Goal: Use online tool/utility: Utilize a website feature to perform a specific function

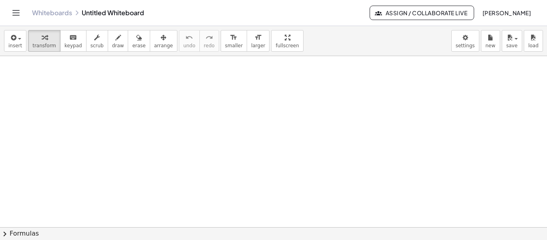
drag, startPoint x: 111, startPoint y: 90, endPoint x: 58, endPoint y: 88, distance: 52.9
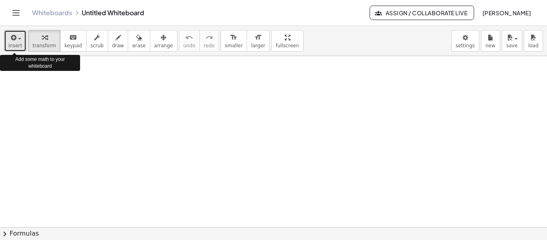
click at [18, 39] on span "button" at bounding box center [19, 39] width 3 height 2
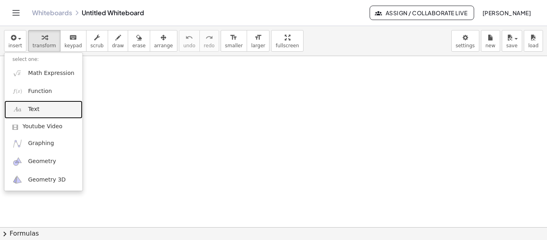
click at [36, 107] on span "Text" at bounding box center [33, 109] width 11 height 8
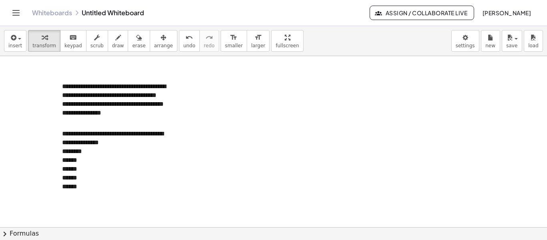
drag, startPoint x: 131, startPoint y: 147, endPoint x: 59, endPoint y: 135, distance: 73.1
click at [59, 135] on div "**********" at bounding box center [114, 144] width 120 height 143
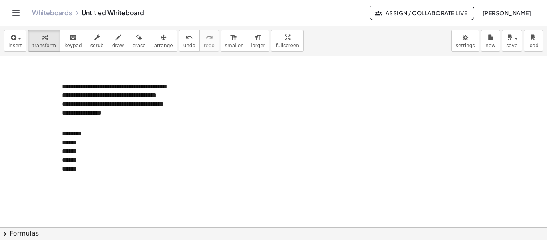
click at [232, 151] on div at bounding box center [273, 227] width 547 height 342
click at [114, 40] on button "draw" at bounding box center [118, 41] width 21 height 22
click at [77, 143] on div at bounding box center [273, 227] width 547 height 342
drag, startPoint x: 87, startPoint y: 145, endPoint x: 100, endPoint y: 135, distance: 16.3
click at [100, 135] on div at bounding box center [273, 227] width 547 height 342
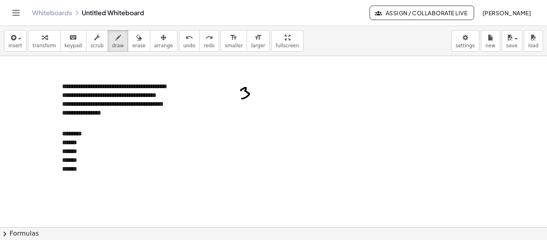
drag, startPoint x: 241, startPoint y: 90, endPoint x: 242, endPoint y: 98, distance: 8.0
click at [242, 98] on div at bounding box center [273, 227] width 547 height 342
drag, startPoint x: 260, startPoint y: 87, endPoint x: 255, endPoint y: 93, distance: 7.4
click at [255, 93] on div at bounding box center [273, 227] width 547 height 342
drag, startPoint x: 256, startPoint y: 91, endPoint x: 251, endPoint y: 97, distance: 8.0
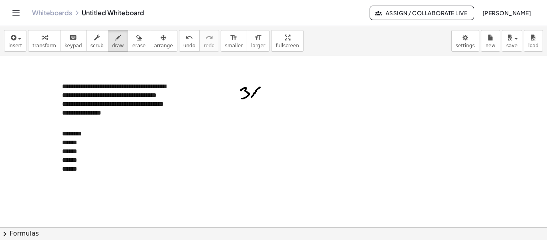
click at [251, 97] on div at bounding box center [273, 227] width 547 height 342
drag, startPoint x: 251, startPoint y: 88, endPoint x: 260, endPoint y: 97, distance: 12.7
click at [260, 97] on div at bounding box center [273, 227] width 547 height 342
drag, startPoint x: 270, startPoint y: 87, endPoint x: 269, endPoint y: 96, distance: 8.6
click at [269, 96] on div at bounding box center [273, 227] width 547 height 342
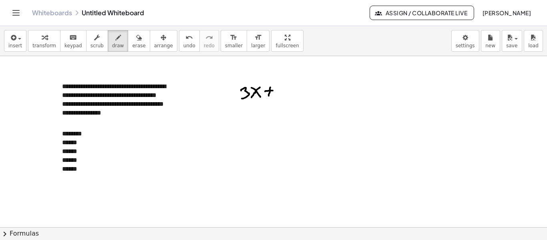
drag, startPoint x: 265, startPoint y: 91, endPoint x: 273, endPoint y: 90, distance: 8.0
click at [273, 90] on div at bounding box center [273, 227] width 547 height 342
drag, startPoint x: 281, startPoint y: 86, endPoint x: 285, endPoint y: 96, distance: 10.6
click at [285, 96] on div at bounding box center [273, 227] width 547 height 342
drag, startPoint x: 294, startPoint y: 88, endPoint x: 298, endPoint y: 90, distance: 4.8
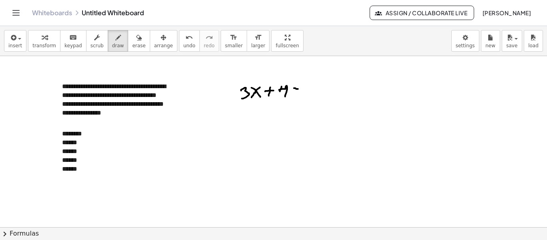
click at [299, 89] on div at bounding box center [273, 227] width 547 height 342
drag, startPoint x: 294, startPoint y: 92, endPoint x: 299, endPoint y: 92, distance: 4.8
click at [299, 92] on div at bounding box center [273, 227] width 547 height 342
drag, startPoint x: 311, startPoint y: 86, endPoint x: 303, endPoint y: 97, distance: 13.9
click at [303, 97] on div at bounding box center [273, 227] width 547 height 342
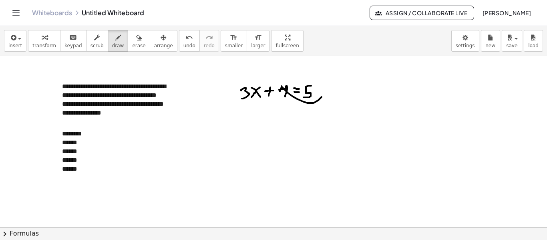
drag, startPoint x: 281, startPoint y: 86, endPoint x: 322, endPoint y: 94, distance: 41.7
click at [322, 94] on div at bounding box center [273, 227] width 547 height 342
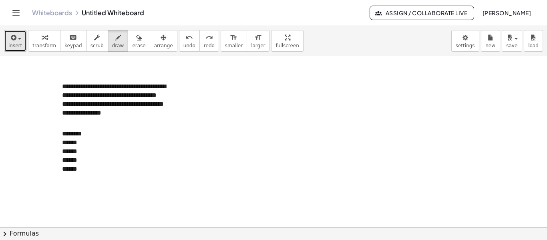
click at [18, 40] on div "button" at bounding box center [15, 37] width 14 height 10
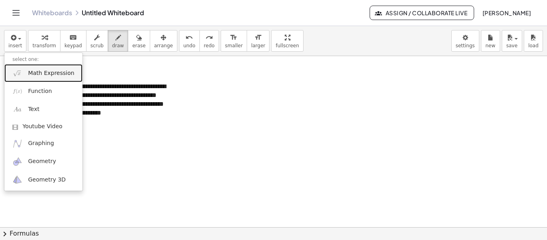
click at [36, 70] on span "Math Expression" at bounding box center [51, 73] width 46 height 8
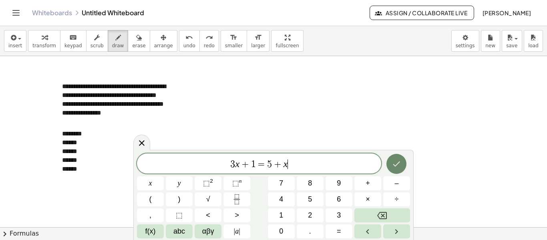
click at [400, 161] on icon "Done" at bounding box center [397, 164] width 10 height 10
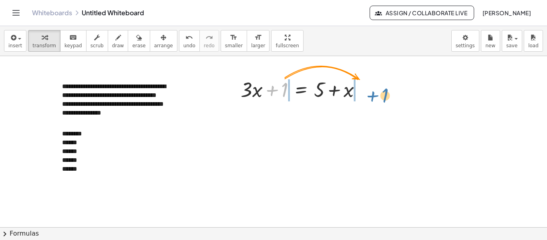
drag, startPoint x: 283, startPoint y: 92, endPoint x: 383, endPoint y: 98, distance: 100.3
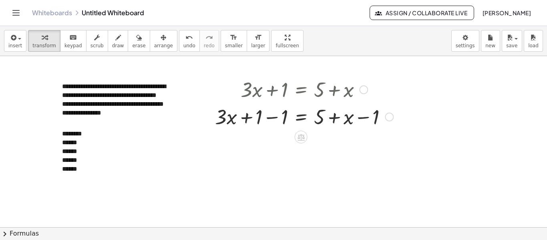
click at [301, 90] on div "+ · 3 · x + 1 = + 5 + x + · 3 · x = + 5 + x + 1 − 1 − 1" at bounding box center [301, 90] width 0 height 0
click at [112, 43] on span "draw" at bounding box center [118, 46] width 12 height 6
drag, startPoint x: 285, startPoint y: 102, endPoint x: 278, endPoint y: 104, distance: 6.7
click at [278, 104] on div at bounding box center [273, 227] width 547 height 342
drag, startPoint x: 383, startPoint y: 132, endPoint x: 365, endPoint y: 132, distance: 18.0
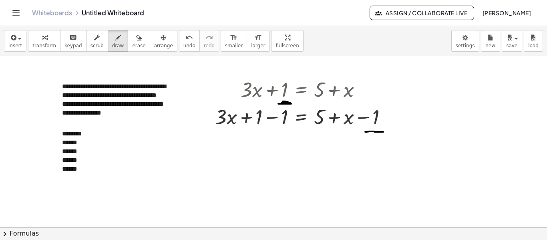
click at [365, 132] on div at bounding box center [273, 227] width 547 height 342
drag, startPoint x: 290, startPoint y: 129, endPoint x: 275, endPoint y: 133, distance: 15.7
click at [275, 133] on div at bounding box center [273, 227] width 547 height 342
click at [275, 117] on div at bounding box center [273, 227] width 547 height 342
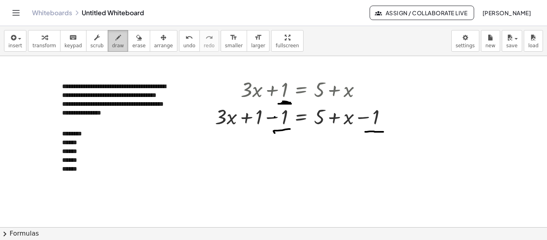
click at [115, 33] on icon "button" at bounding box center [118, 38] width 6 height 10
click at [273, 121] on div at bounding box center [273, 227] width 547 height 342
click at [114, 43] on button "draw" at bounding box center [118, 41] width 21 height 22
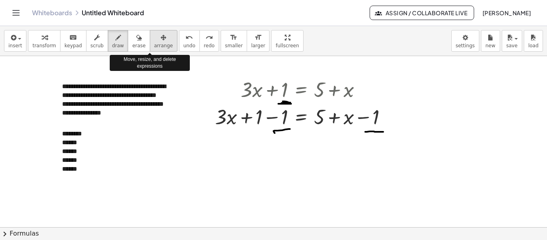
click at [155, 40] on div "button" at bounding box center [163, 37] width 19 height 10
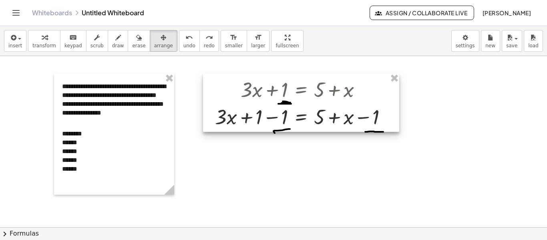
click at [273, 121] on div at bounding box center [301, 102] width 196 height 58
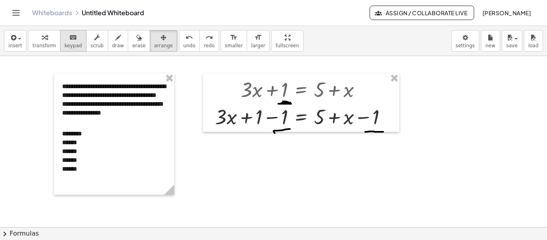
click at [69, 35] on icon "keyboard" at bounding box center [73, 38] width 8 height 10
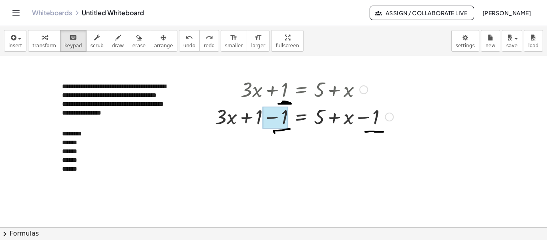
click at [280, 116] on div at bounding box center [275, 117] width 26 height 22
click at [280, 115] on div at bounding box center [275, 117] width 26 height 22
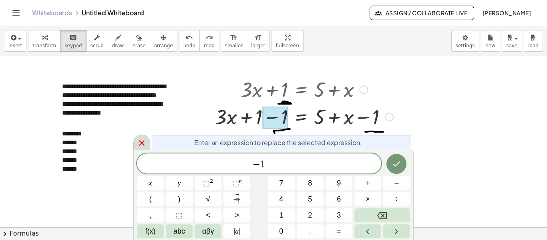
click at [143, 143] on icon at bounding box center [142, 143] width 10 height 10
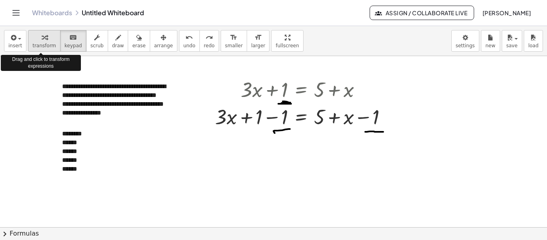
click at [46, 44] on span "transform" at bounding box center [44, 46] width 24 height 6
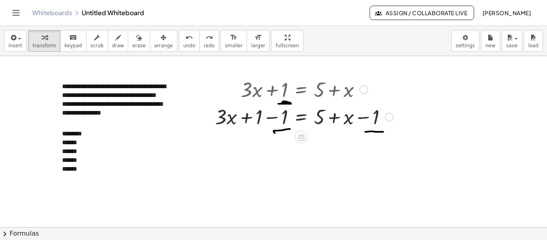
click at [264, 117] on div at bounding box center [304, 115] width 186 height 27
click at [266, 123] on div at bounding box center [304, 115] width 186 height 27
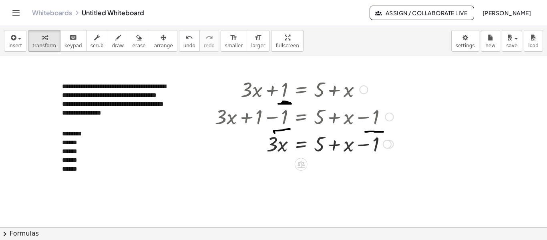
drag, startPoint x: 323, startPoint y: 114, endPoint x: 359, endPoint y: 116, distance: 35.7
click at [358, 116] on div at bounding box center [304, 115] width 186 height 27
click at [364, 119] on div at bounding box center [304, 115] width 186 height 27
click at [326, 121] on div at bounding box center [304, 115] width 186 height 27
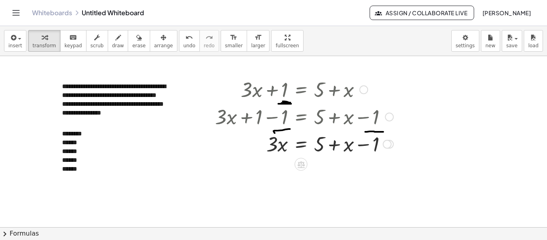
click at [346, 142] on div at bounding box center [304, 143] width 186 height 27
click at [331, 142] on div at bounding box center [304, 143] width 186 height 27
drag, startPoint x: 319, startPoint y: 143, endPoint x: 382, endPoint y: 141, distance: 62.9
click at [382, 141] on div at bounding box center [304, 143] width 186 height 27
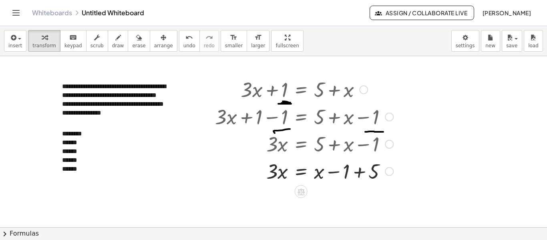
click at [356, 165] on div at bounding box center [304, 170] width 186 height 27
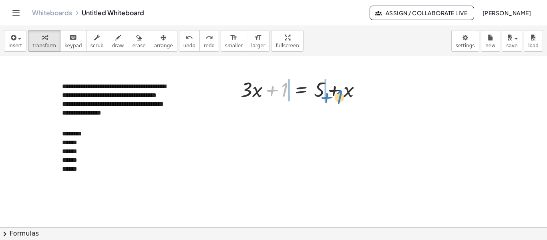
drag, startPoint x: 279, startPoint y: 91, endPoint x: 334, endPoint y: 98, distance: 55.3
click at [334, 98] on div at bounding box center [304, 88] width 135 height 27
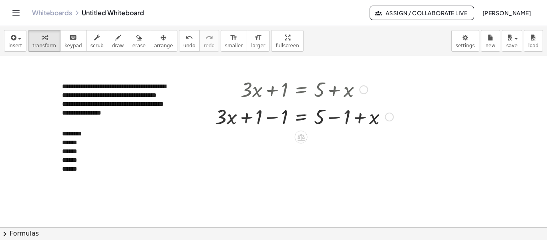
click at [275, 119] on div at bounding box center [304, 115] width 186 height 27
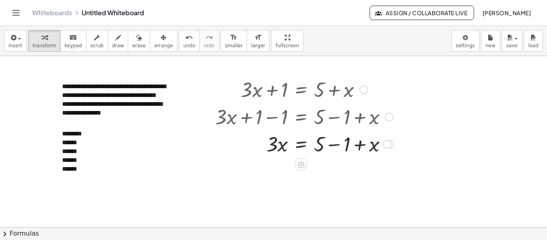
click at [339, 148] on div at bounding box center [304, 143] width 186 height 27
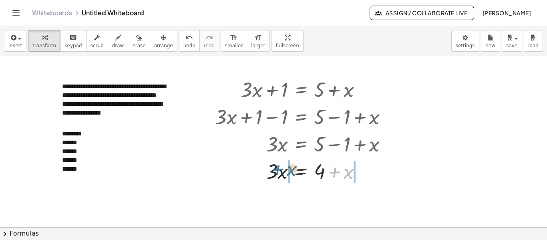
drag, startPoint x: 349, startPoint y: 171, endPoint x: 292, endPoint y: 168, distance: 56.9
click at [292, 168] on div at bounding box center [304, 170] width 186 height 27
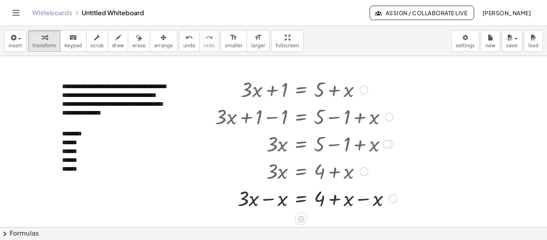
click at [362, 201] on div at bounding box center [306, 197] width 190 height 27
click at [276, 201] on div at bounding box center [304, 197] width 186 height 27
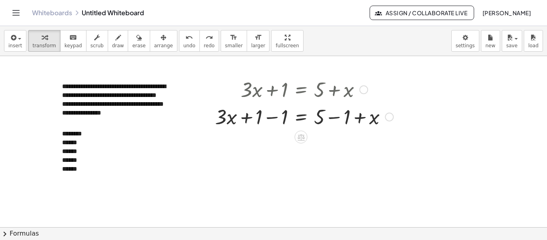
click at [261, 114] on div at bounding box center [304, 115] width 186 height 27
click at [275, 120] on div at bounding box center [304, 115] width 186 height 27
